Goal: Transaction & Acquisition: Purchase product/service

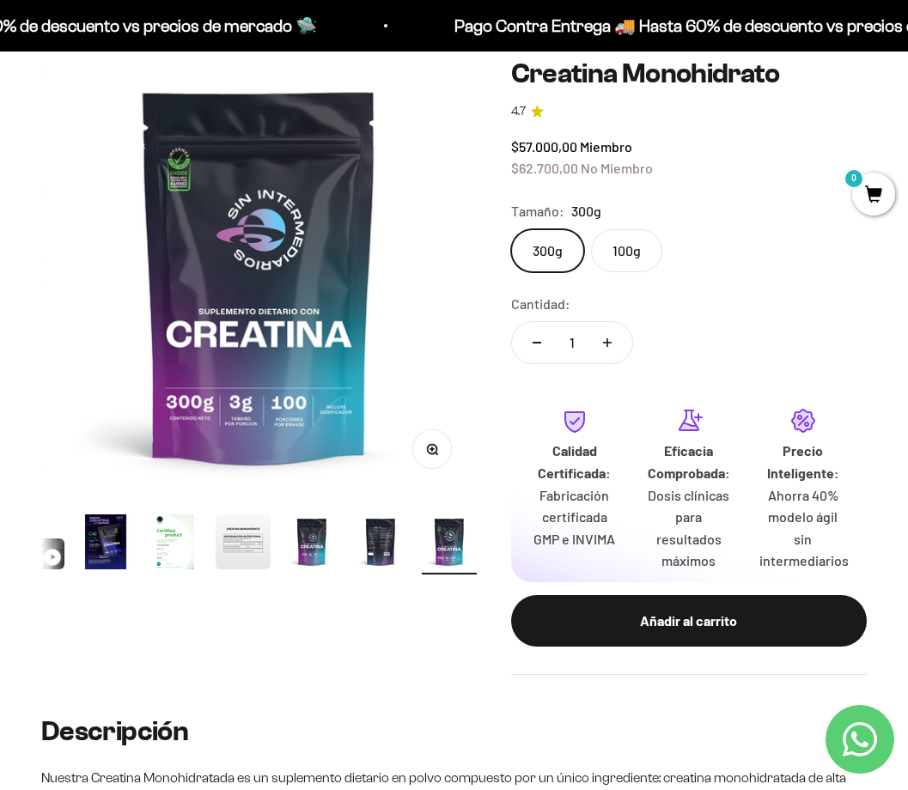
scroll to position [258, 0]
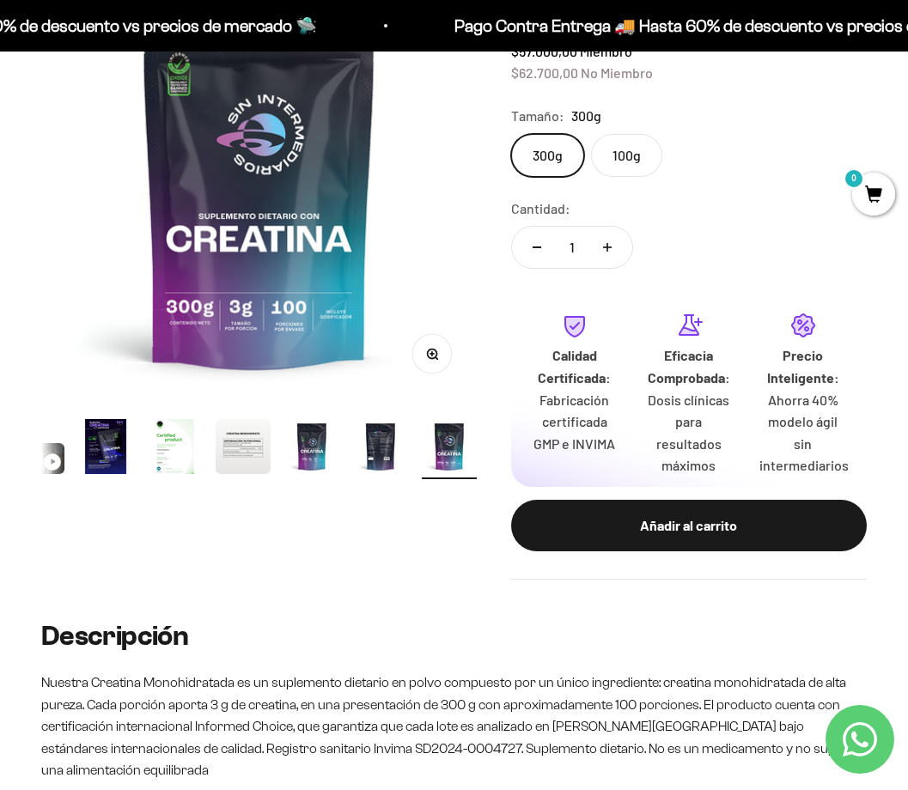
click at [325, 454] on img "Ir al artículo 7" at bounding box center [311, 446] width 55 height 55
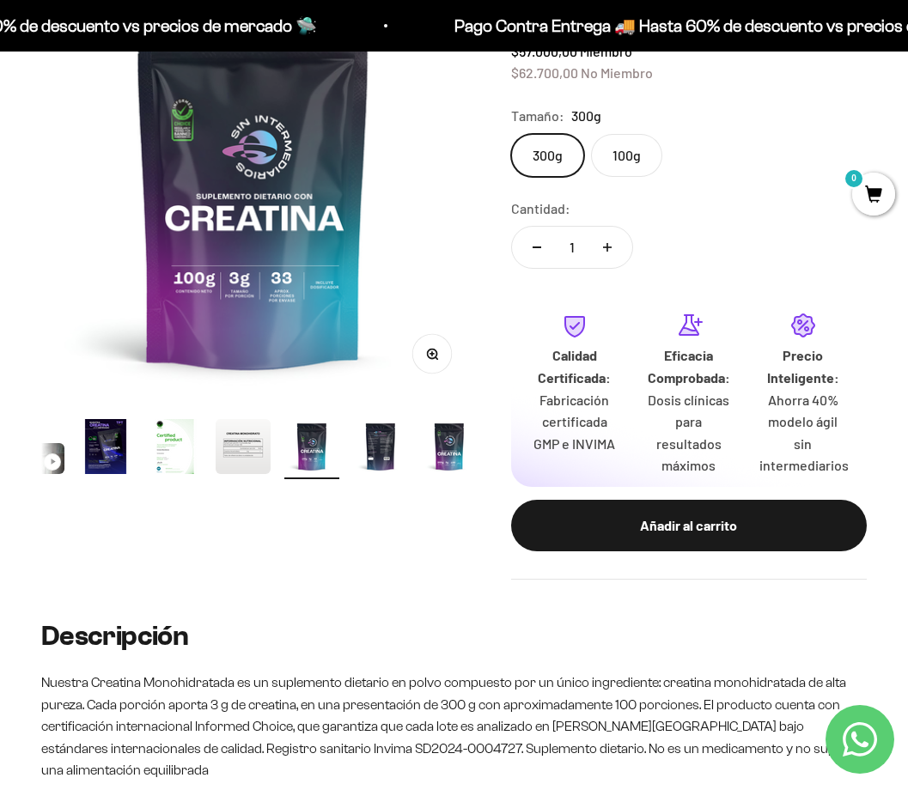
scroll to position [0, 2672]
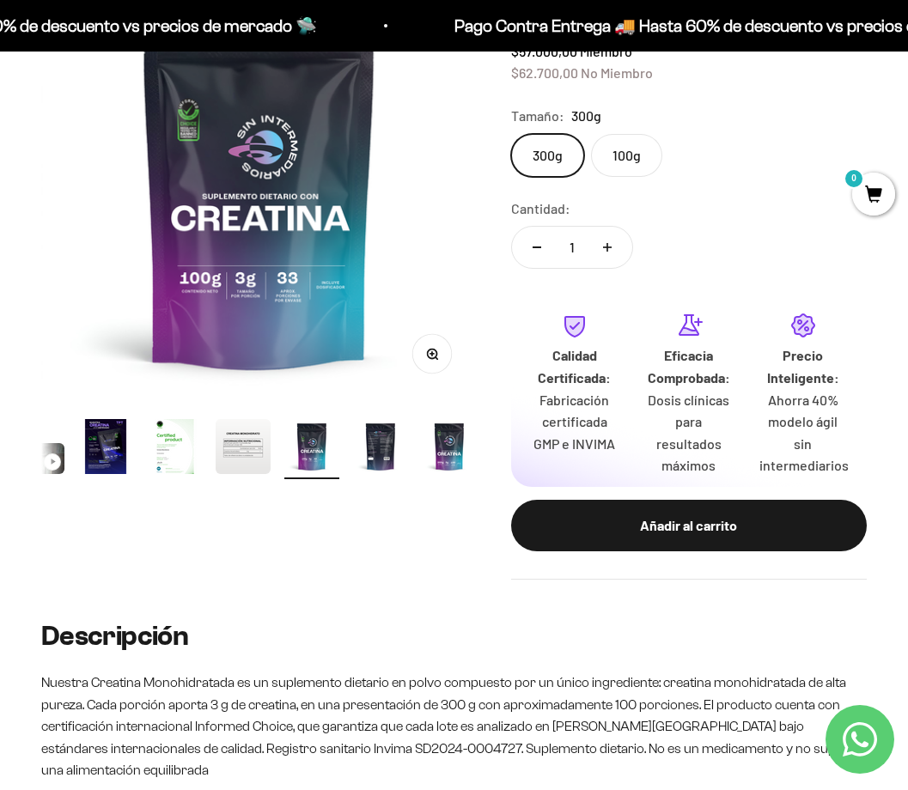
click at [221, 460] on img "Ir al artículo 6" at bounding box center [243, 446] width 55 height 55
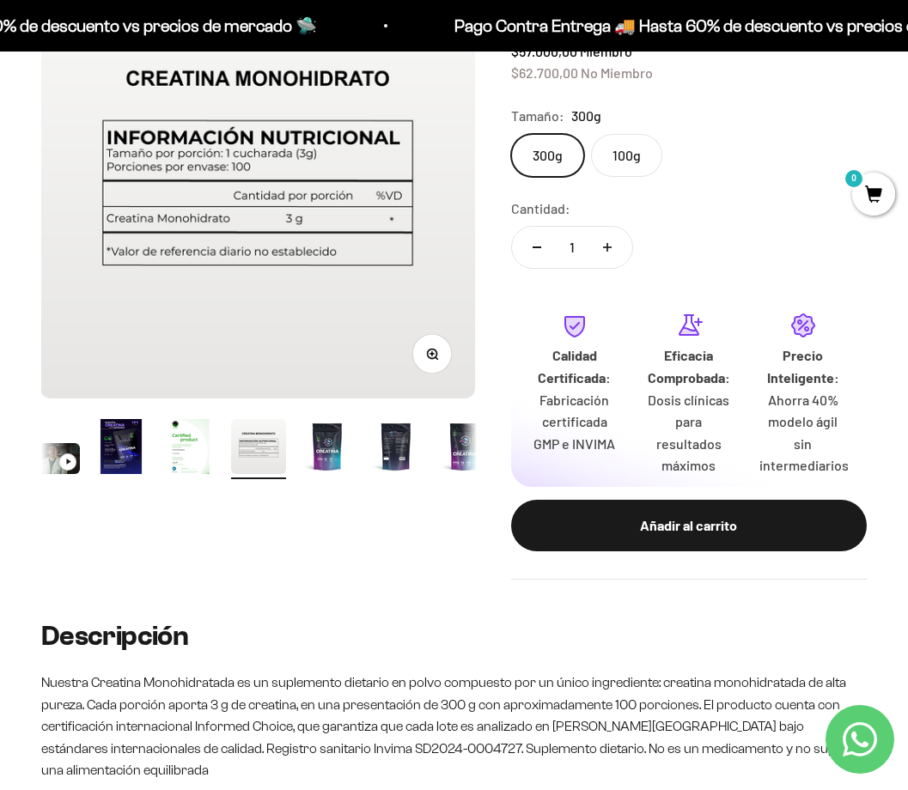
scroll to position [0, 2227]
click at [453, 471] on img "Ir al artículo 9" at bounding box center [464, 446] width 55 height 55
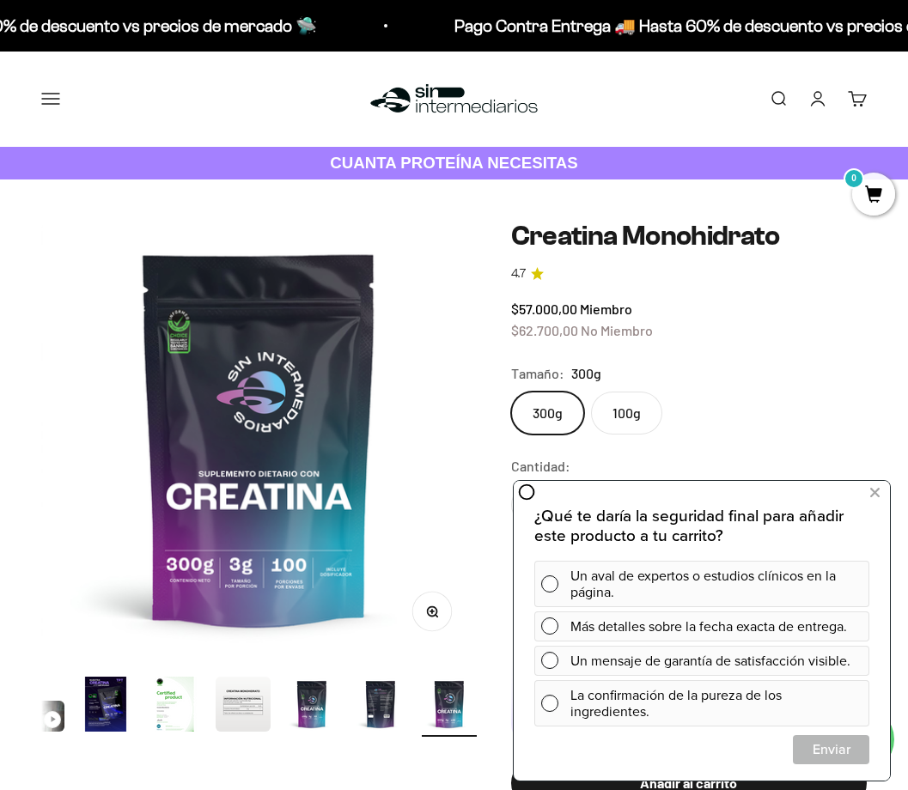
scroll to position [86, 0]
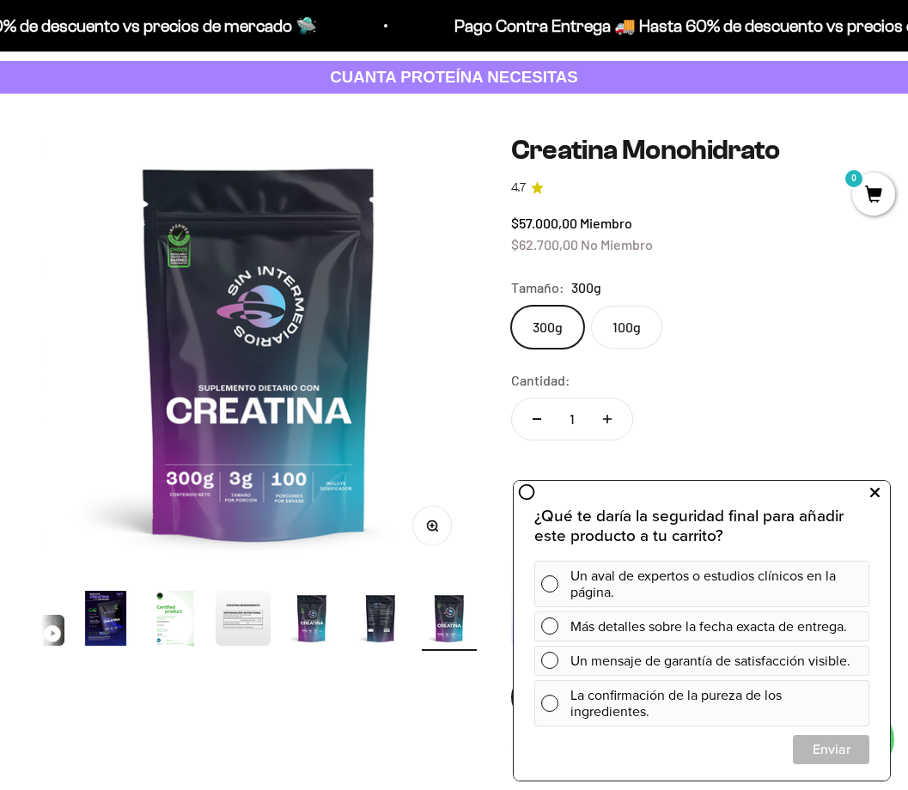
click at [878, 496] on icon at bounding box center [874, 493] width 9 height 22
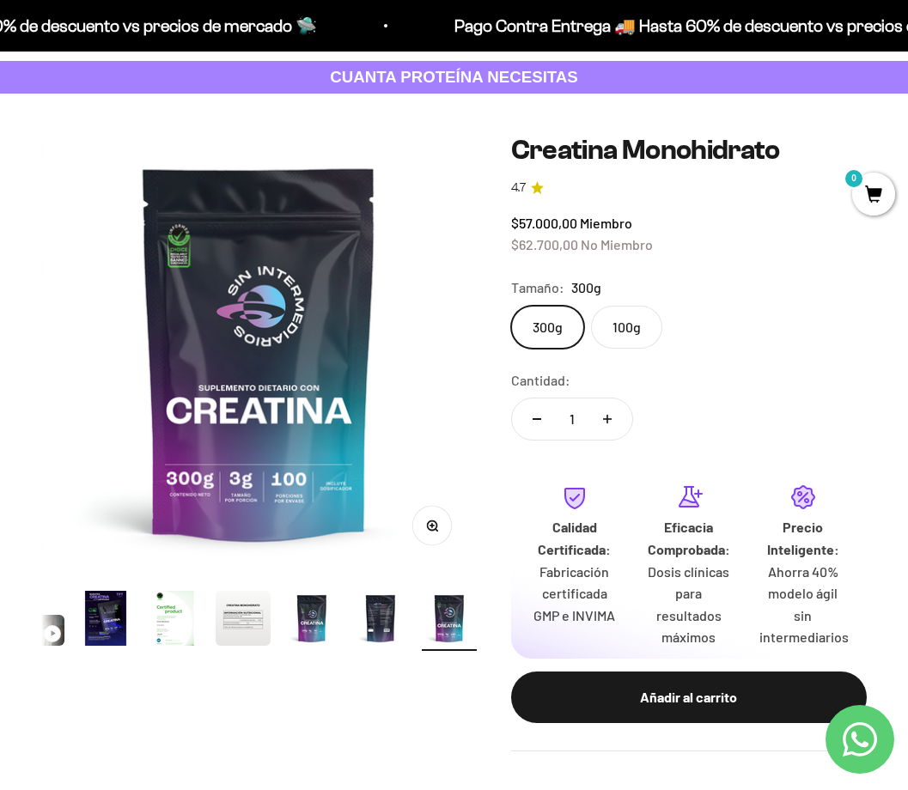
click at [235, 627] on img "Ir al artículo 6" at bounding box center [243, 618] width 55 height 55
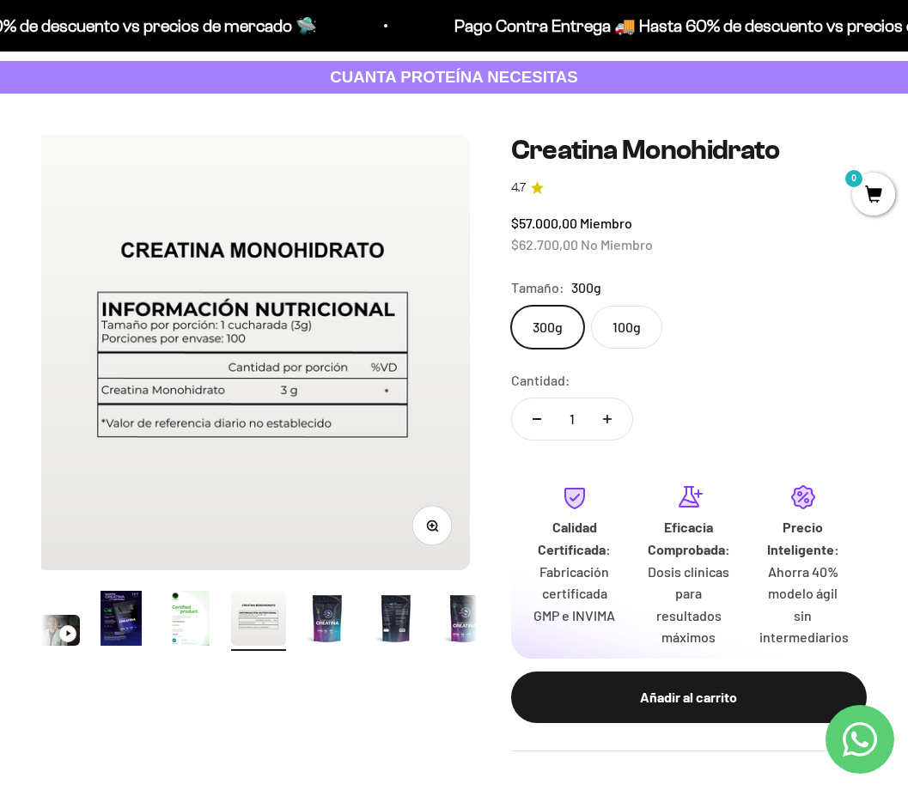
scroll to position [0, 2227]
click at [820, 321] on div "300g 100g" at bounding box center [689, 327] width 356 height 43
click at [181, 635] on img "Ir al artículo 5" at bounding box center [189, 618] width 55 height 55
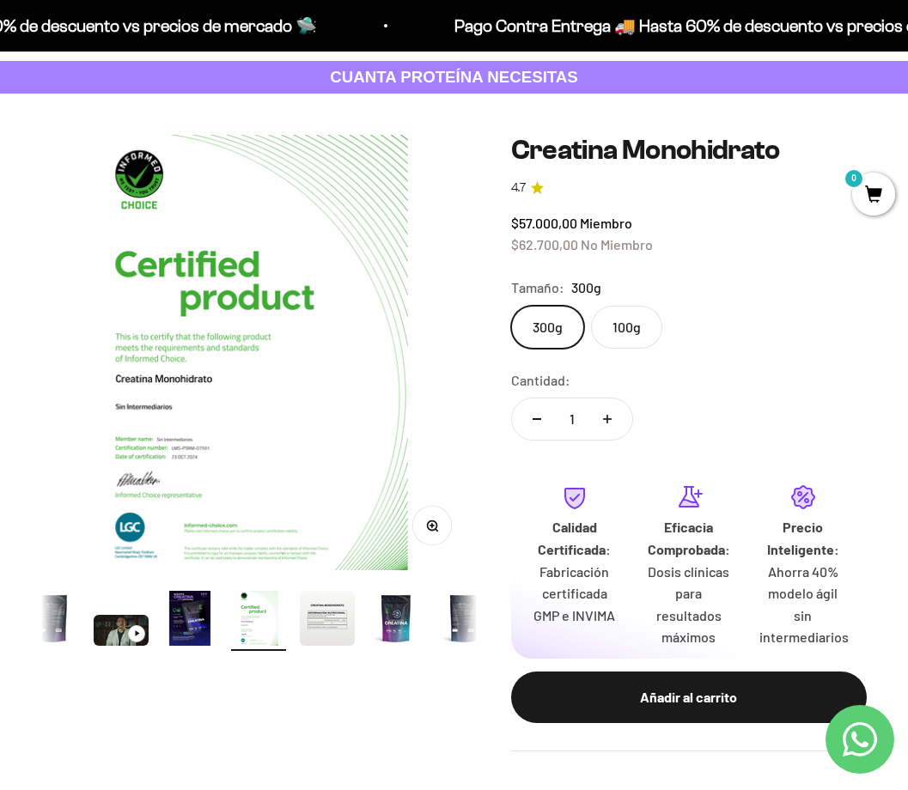
scroll to position [0, 1781]
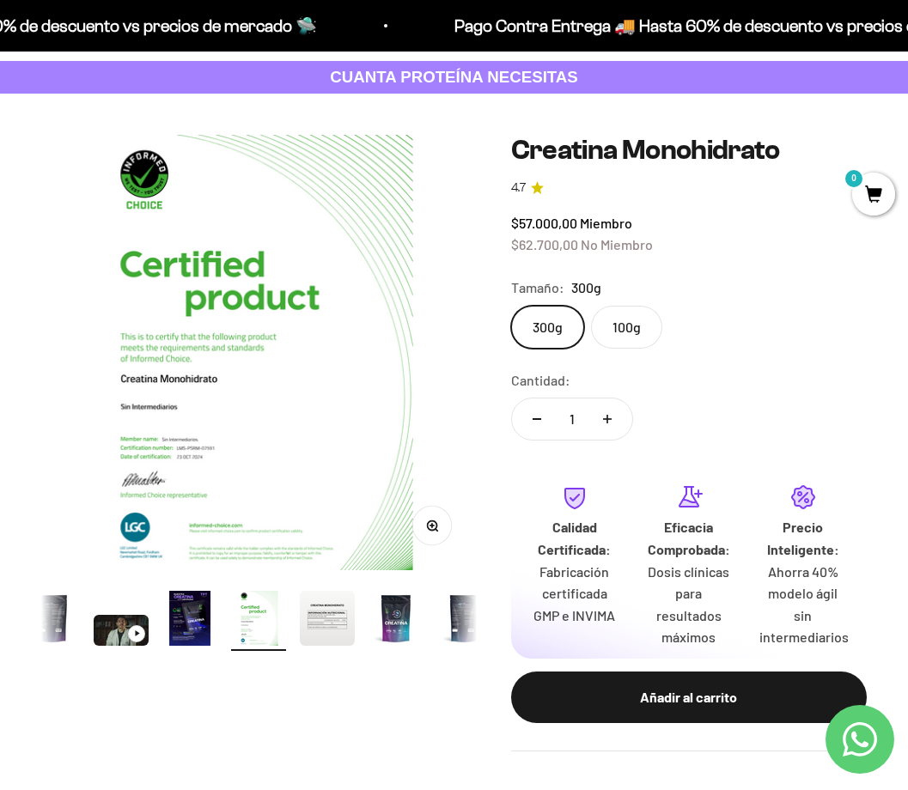
click at [96, 630] on img "Ir al artículo 3" at bounding box center [121, 630] width 55 height 31
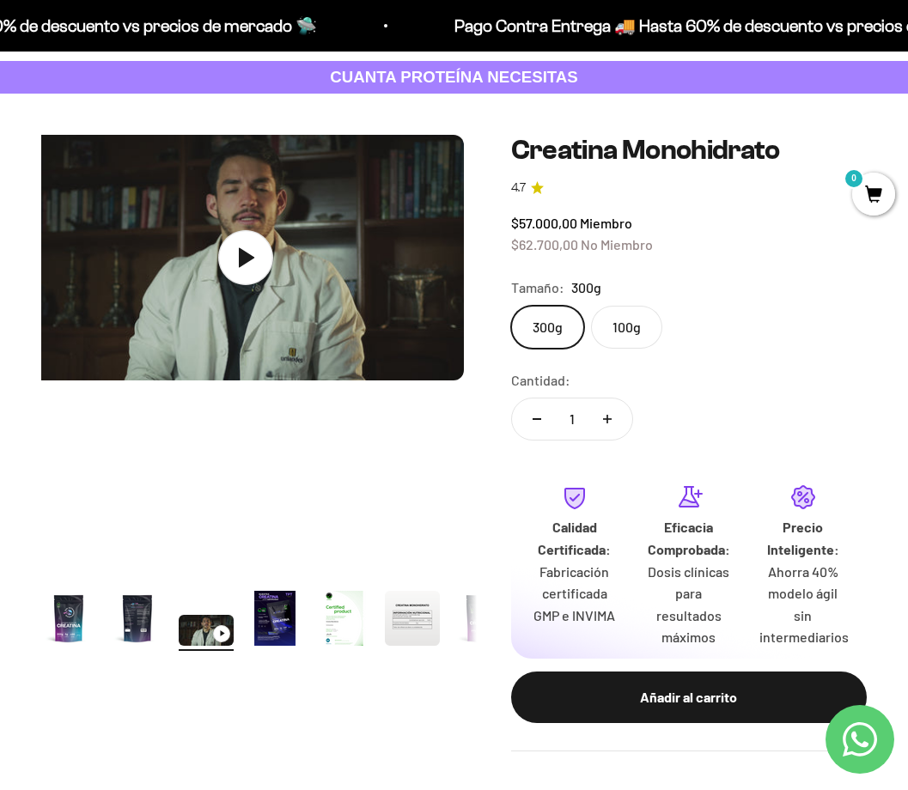
scroll to position [0, 891]
